Goal: Information Seeking & Learning: Check status

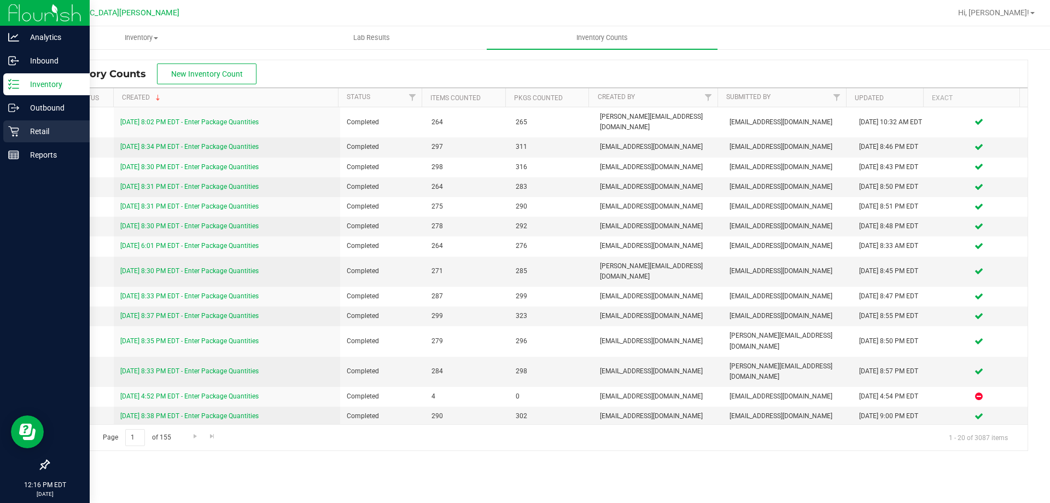
click at [15, 132] on icon at bounding box center [13, 131] width 11 height 11
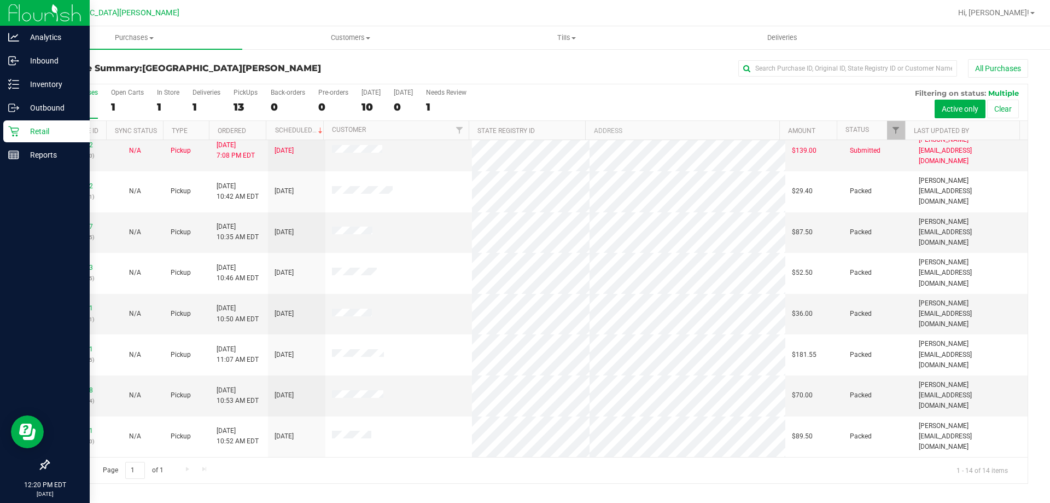
scroll to position [107, 0]
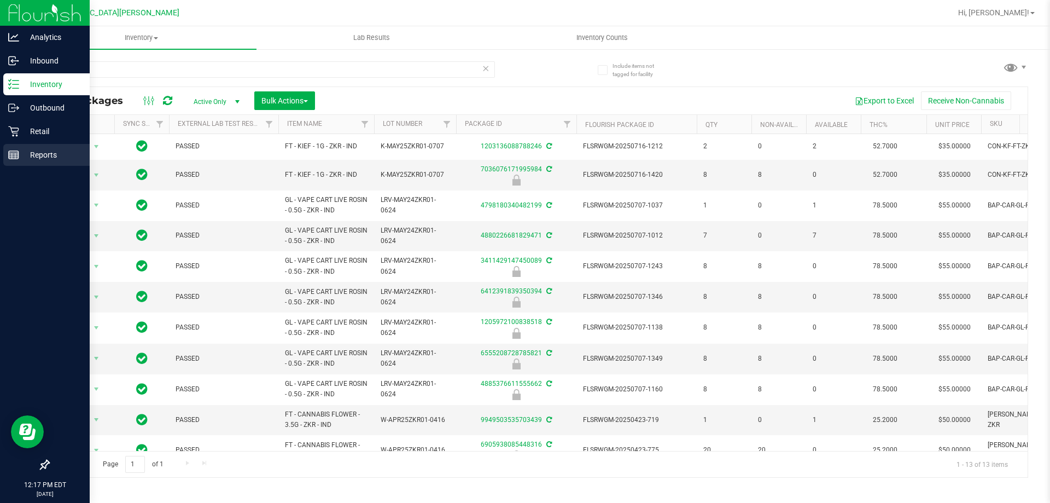
click at [14, 158] on icon at bounding box center [13, 154] width 11 height 11
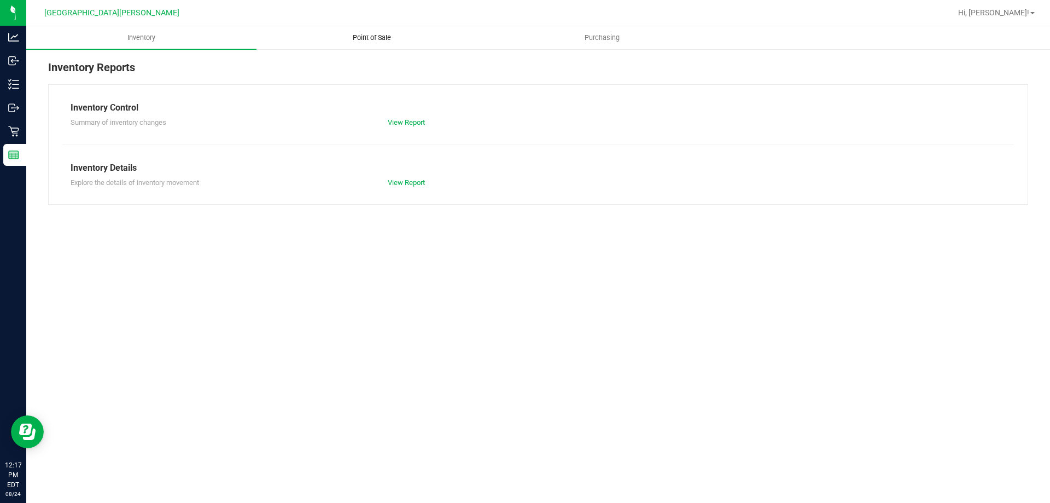
click at [367, 30] on uib-tab-heading "Point of Sale" at bounding box center [371, 38] width 229 height 22
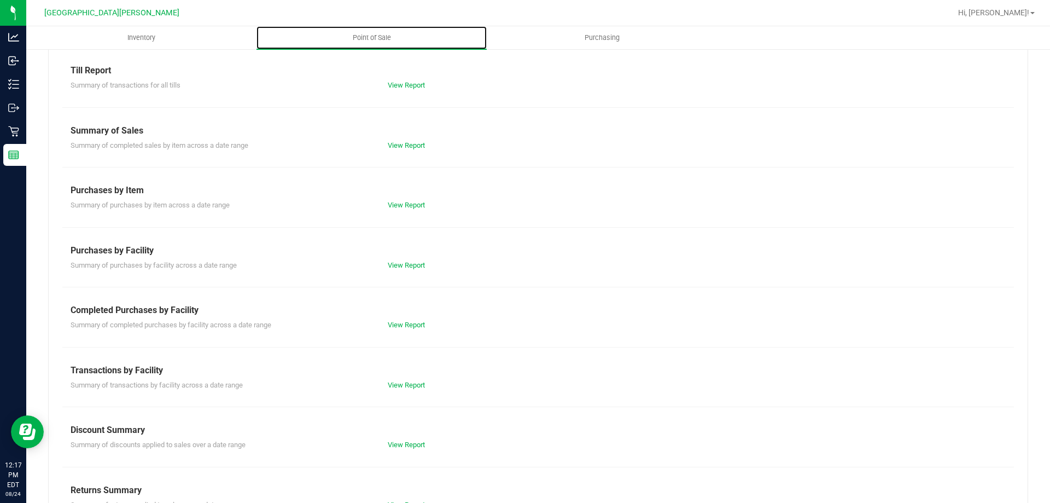
scroll to position [55, 0]
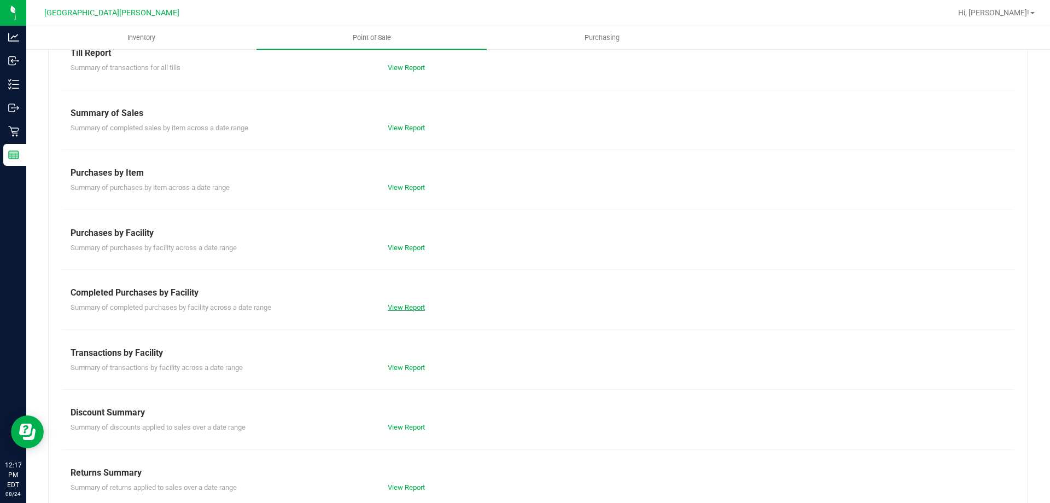
click at [395, 306] on link "View Report" at bounding box center [406, 307] width 37 height 8
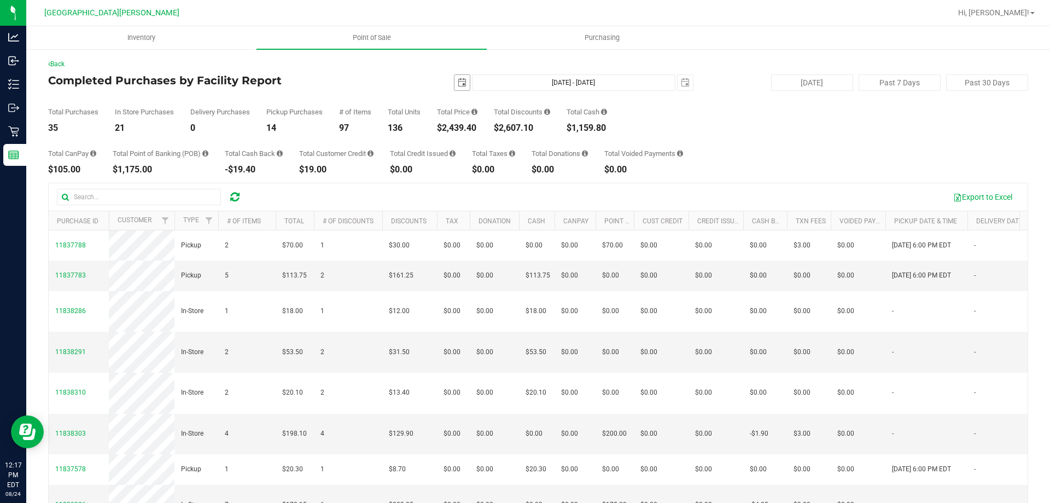
drag, startPoint x: 458, startPoint y: 92, endPoint x: 457, endPoint y: 84, distance: 8.3
click at [458, 90] on div "Back Completed Purchases by Facility Report [DATE] [DATE] - [DATE] [DATE] [DATE…" at bounding box center [538, 316] width 980 height 515
click at [458, 83] on span "select" at bounding box center [462, 82] width 9 height 9
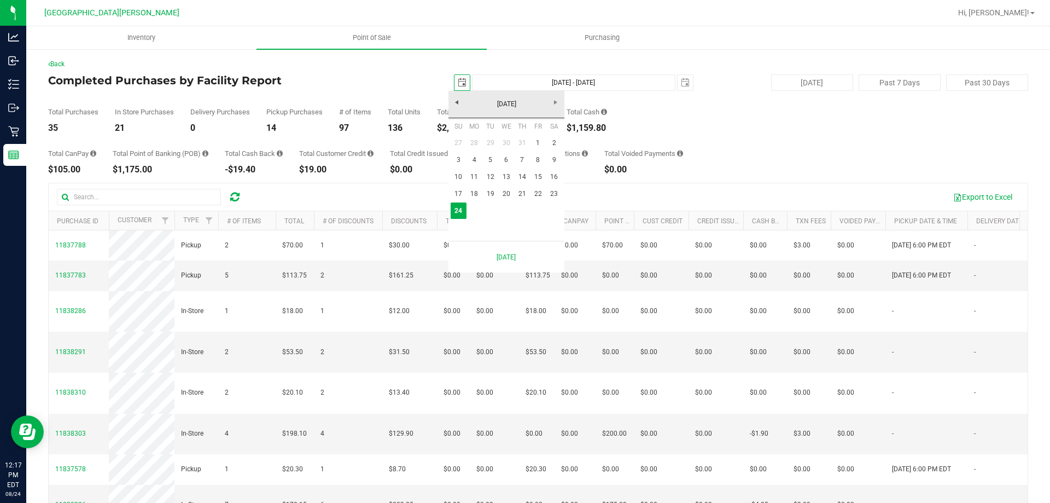
scroll to position [0, 27]
click at [463, 195] on link "17" at bounding box center [459, 193] width 16 height 17
type input "[DATE]"
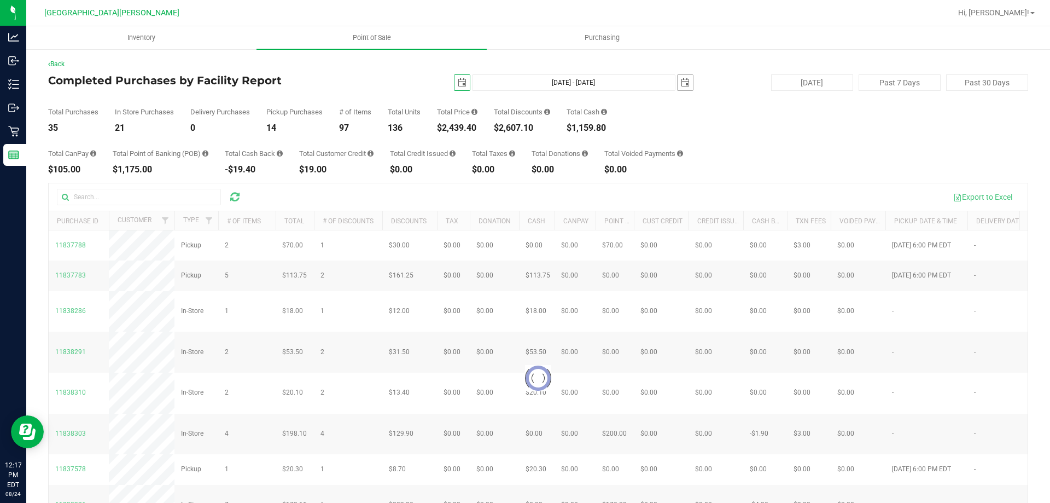
click at [683, 88] on span "select" at bounding box center [685, 82] width 15 height 15
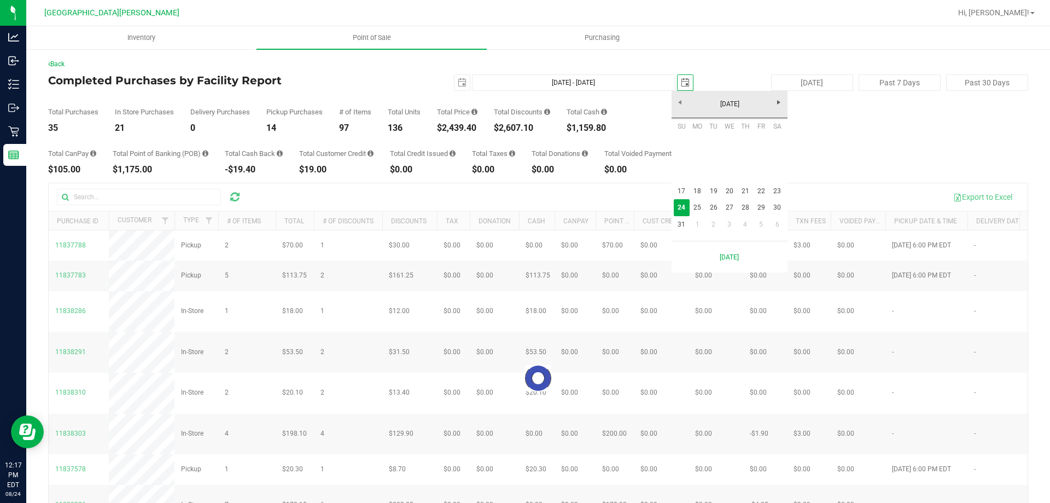
scroll to position [0, 27]
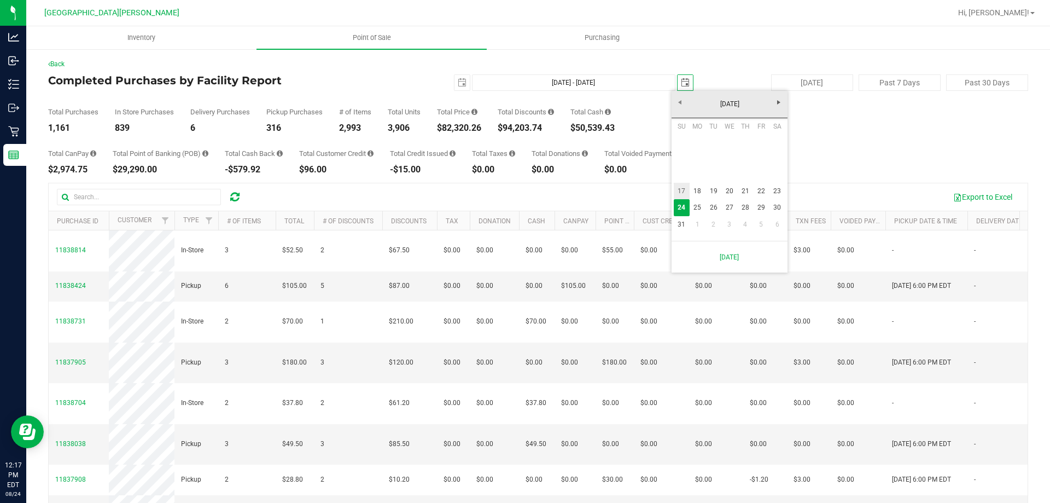
click at [678, 188] on link "17" at bounding box center [682, 191] width 16 height 17
type input "[DATE] - [DATE]"
type input "[DATE]"
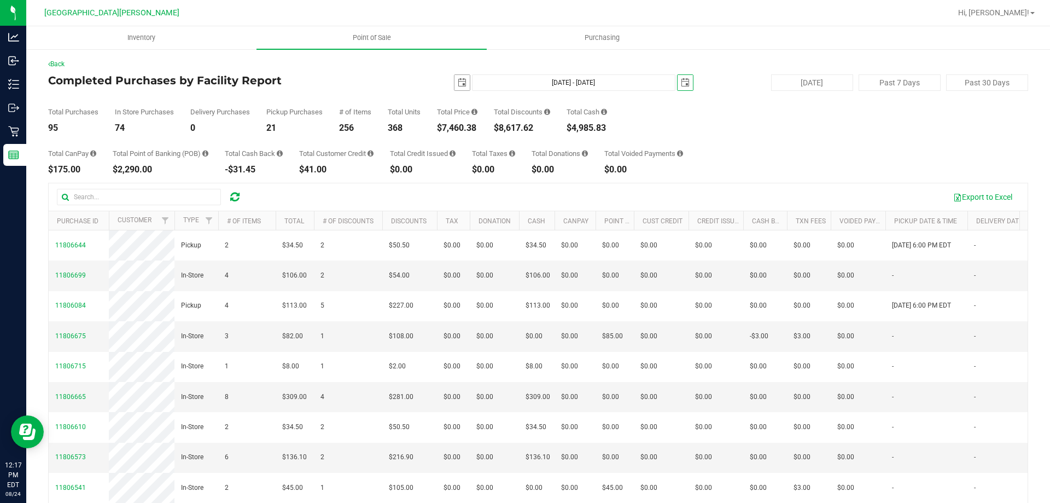
click at [462, 78] on span "select" at bounding box center [462, 82] width 15 height 15
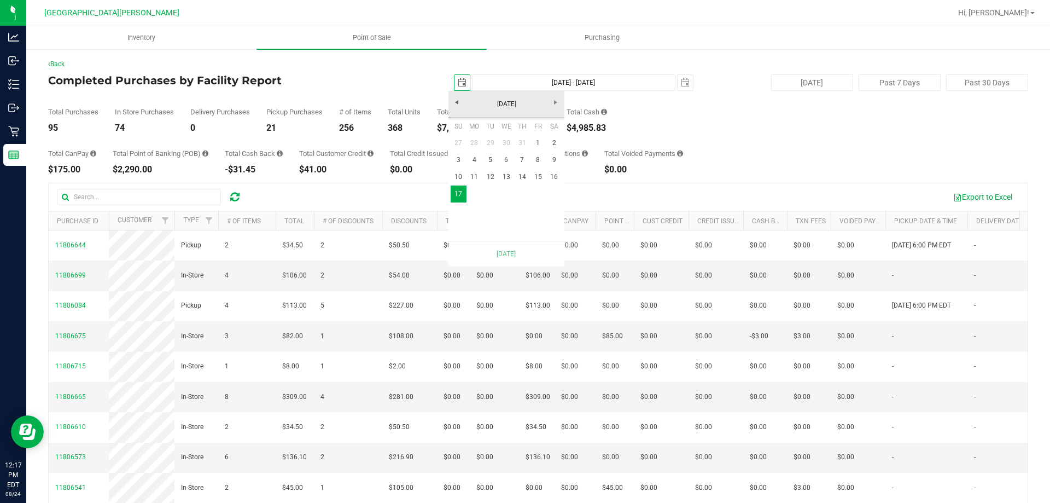
scroll to position [0, 27]
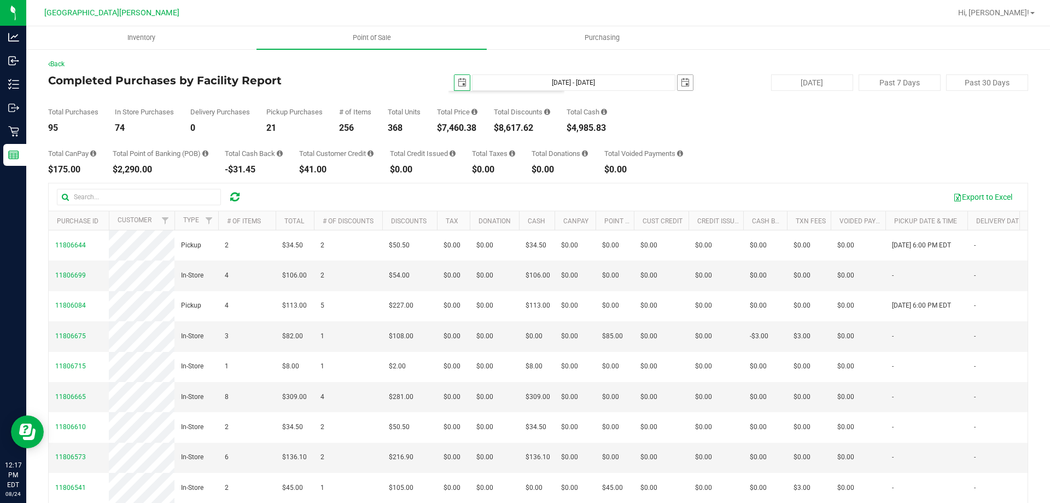
click at [684, 82] on span "select" at bounding box center [685, 82] width 9 height 9
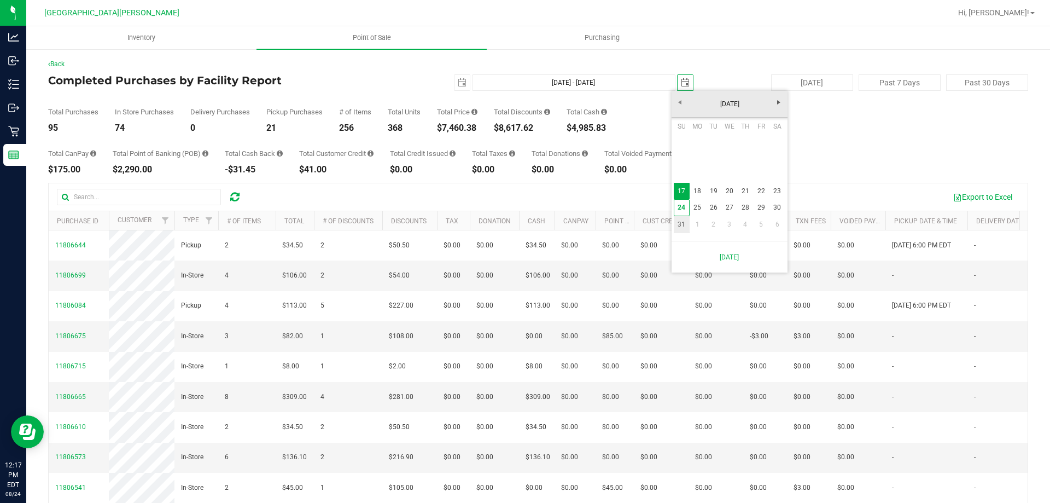
click at [684, 224] on link "31" at bounding box center [682, 224] width 16 height 17
type input "[DATE] - [DATE]"
type input "[DATE]"
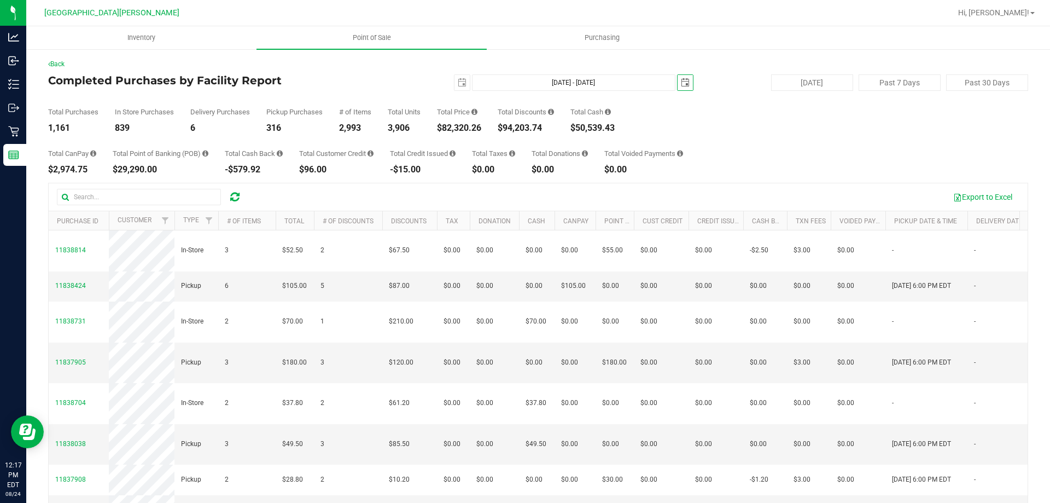
click at [681, 84] on span "select" at bounding box center [685, 82] width 9 height 9
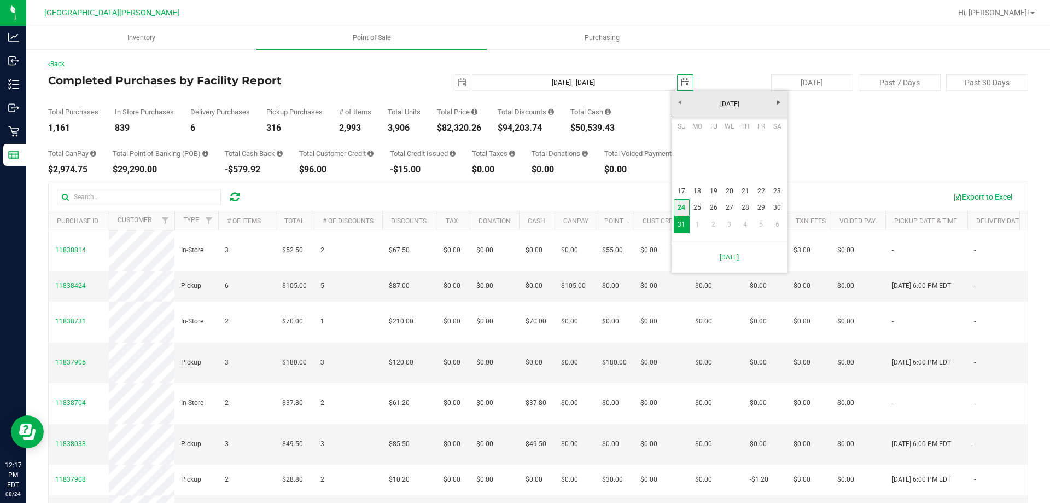
click at [682, 206] on link "24" at bounding box center [682, 207] width 16 height 17
type input "[DATE] - [DATE]"
type input "[DATE]"
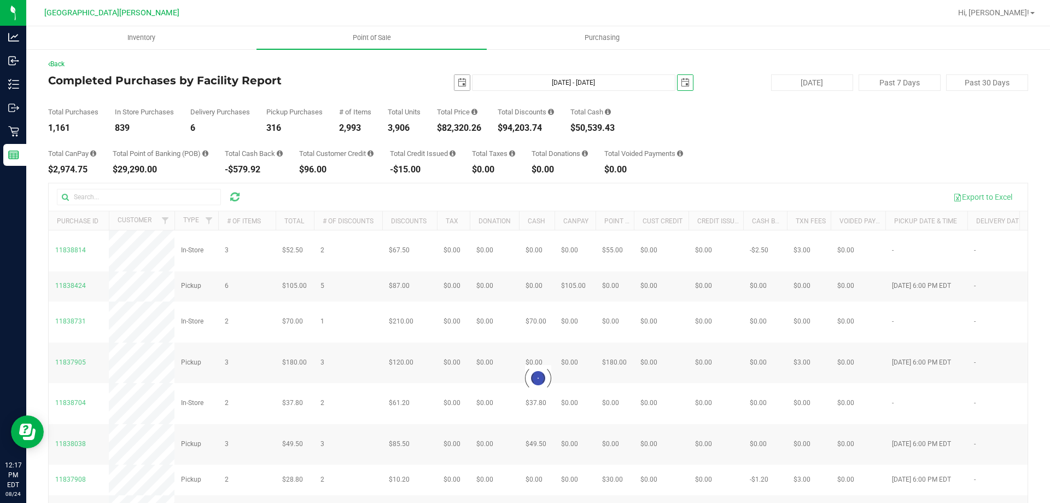
click at [455, 78] on span "select" at bounding box center [462, 82] width 15 height 15
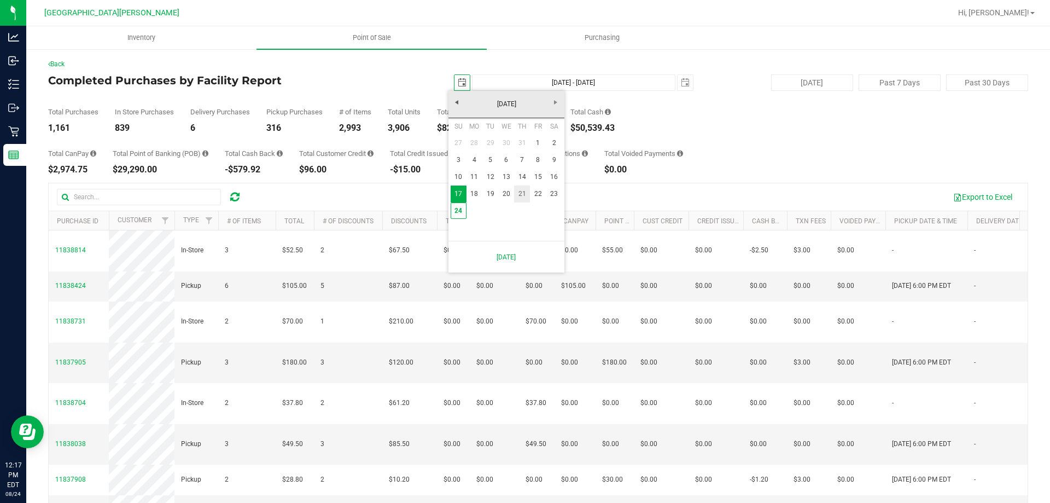
scroll to position [0, 27]
click at [461, 209] on link "24" at bounding box center [459, 210] width 16 height 17
type input "[DATE] - [DATE]"
type input "[DATE]"
